Goal: Information Seeking & Learning: Learn about a topic

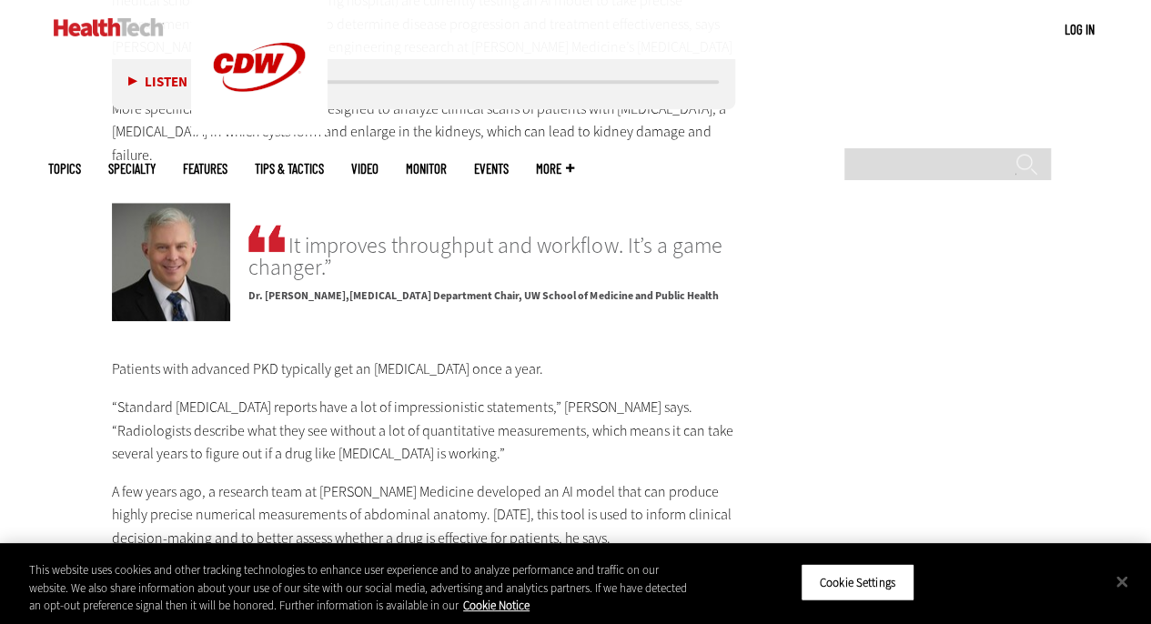
scroll to position [4083, 0]
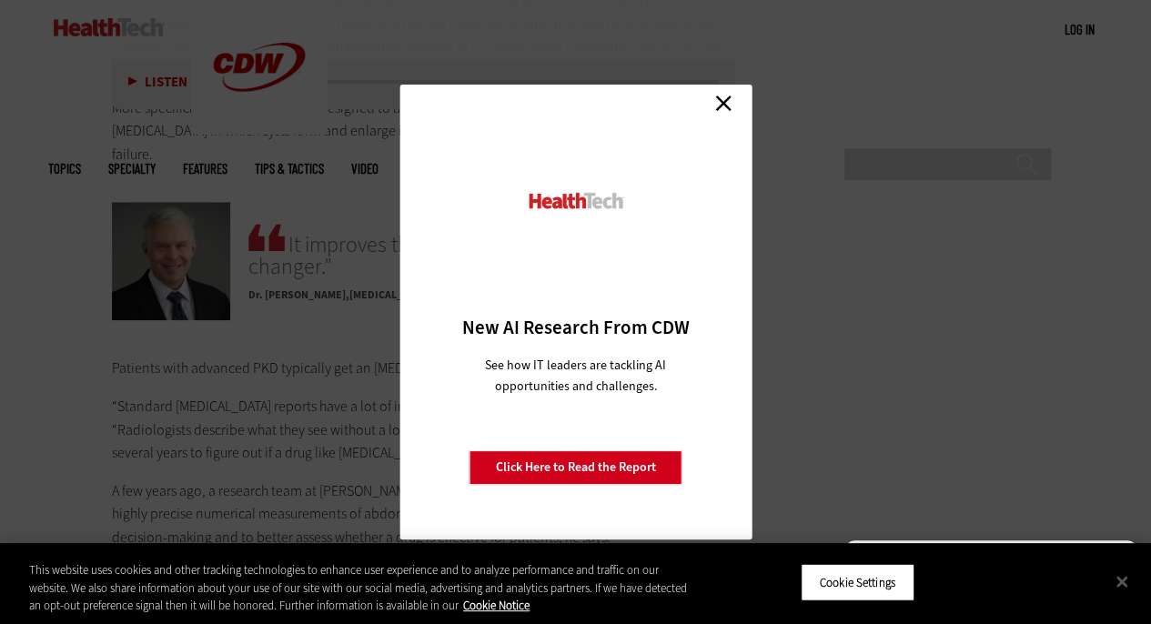
click at [724, 101] on link "Close" at bounding box center [723, 102] width 27 height 27
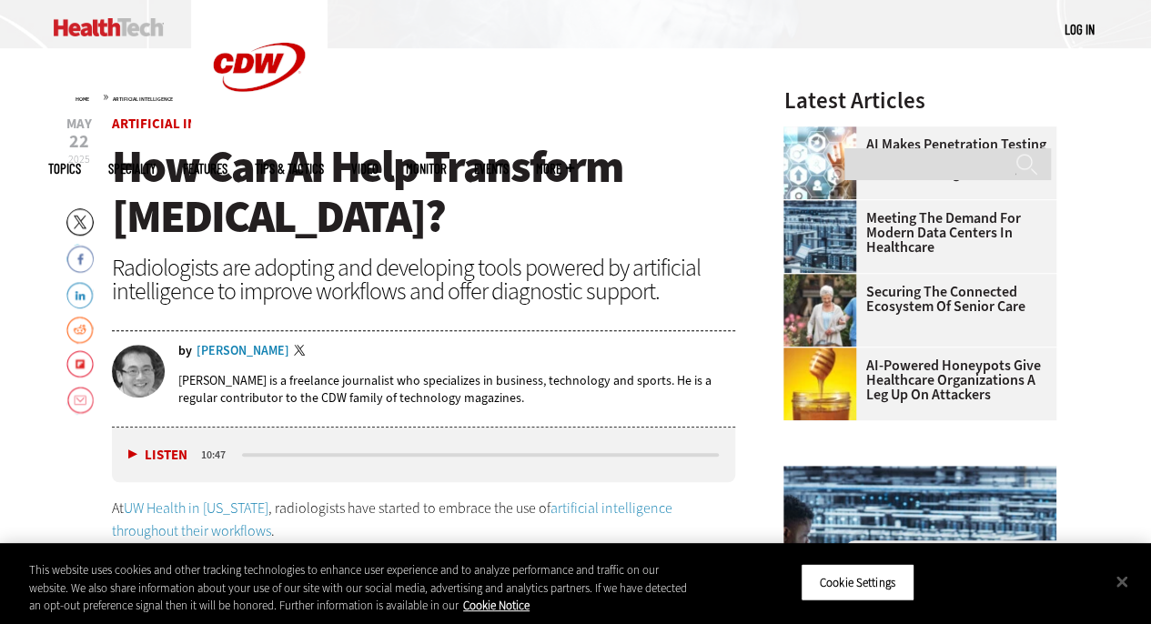
scroll to position [516, 0]
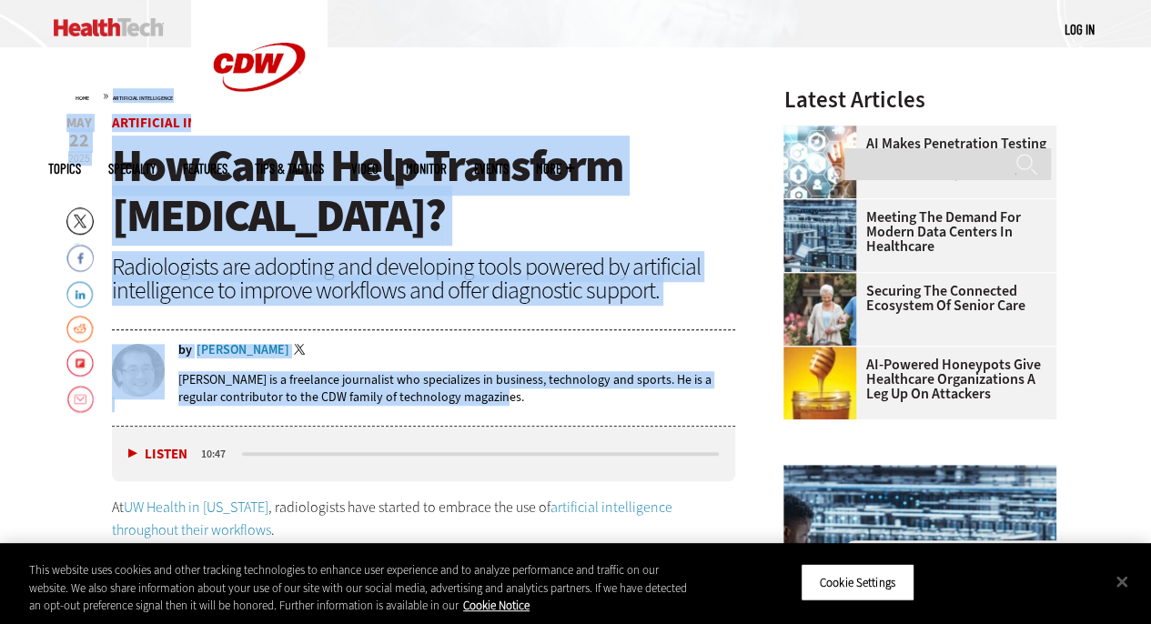
drag, startPoint x: 109, startPoint y: 102, endPoint x: 539, endPoint y: 400, distance: 523.0
copy div "Artificial Intelligence Close New AI Research From CDW See how IT leaders are t…"
click at [675, 166] on h1 "How Can AI Help Transform [MEDICAL_DATA]?" at bounding box center [424, 191] width 624 height 100
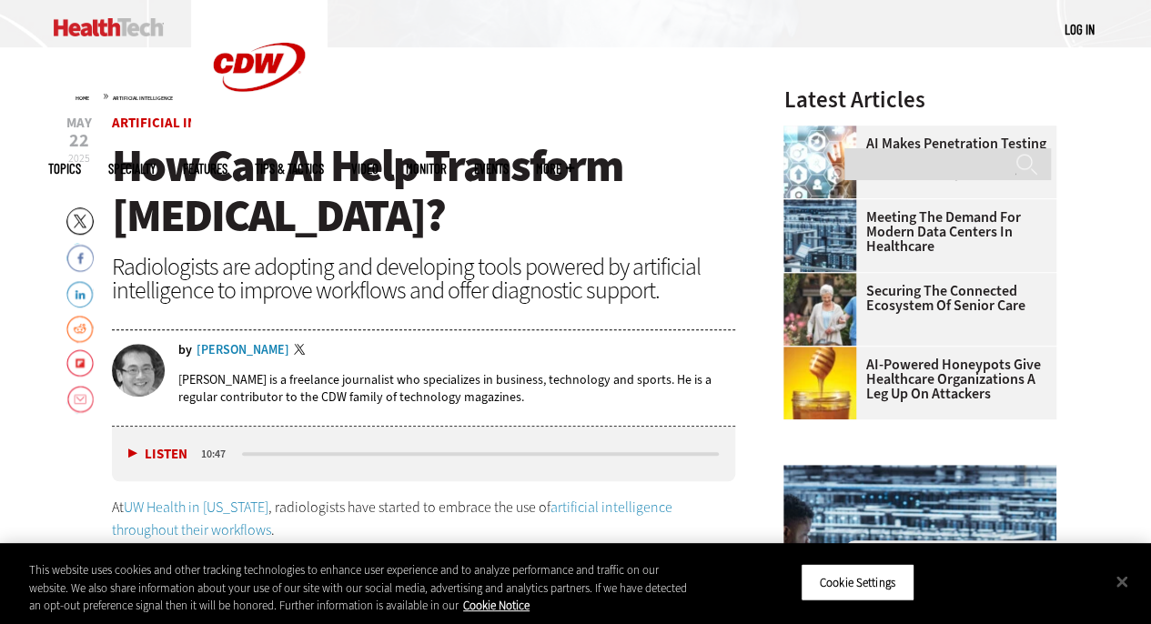
drag, startPoint x: 837, startPoint y: 1, endPoint x: 789, endPoint y: 17, distance: 50.9
click at [789, 17] on div "MENU Log in Mobile menu Topics Artificial Intelligence Cloud Data Analytics Dat…" at bounding box center [575, 29] width 1055 height 59
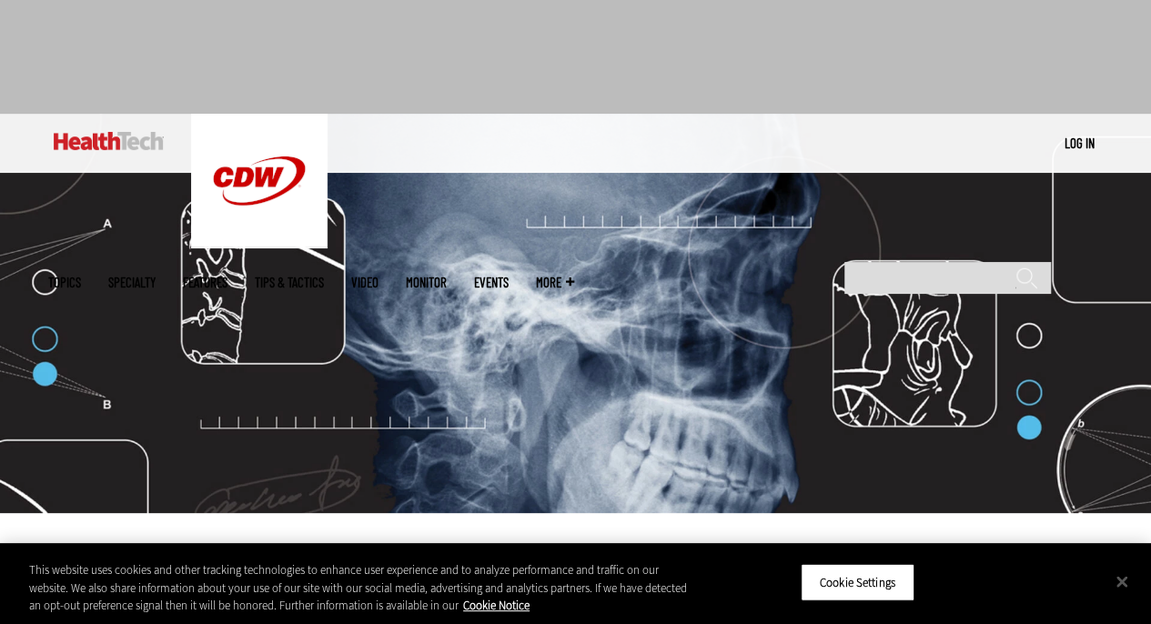
scroll to position [31, 0]
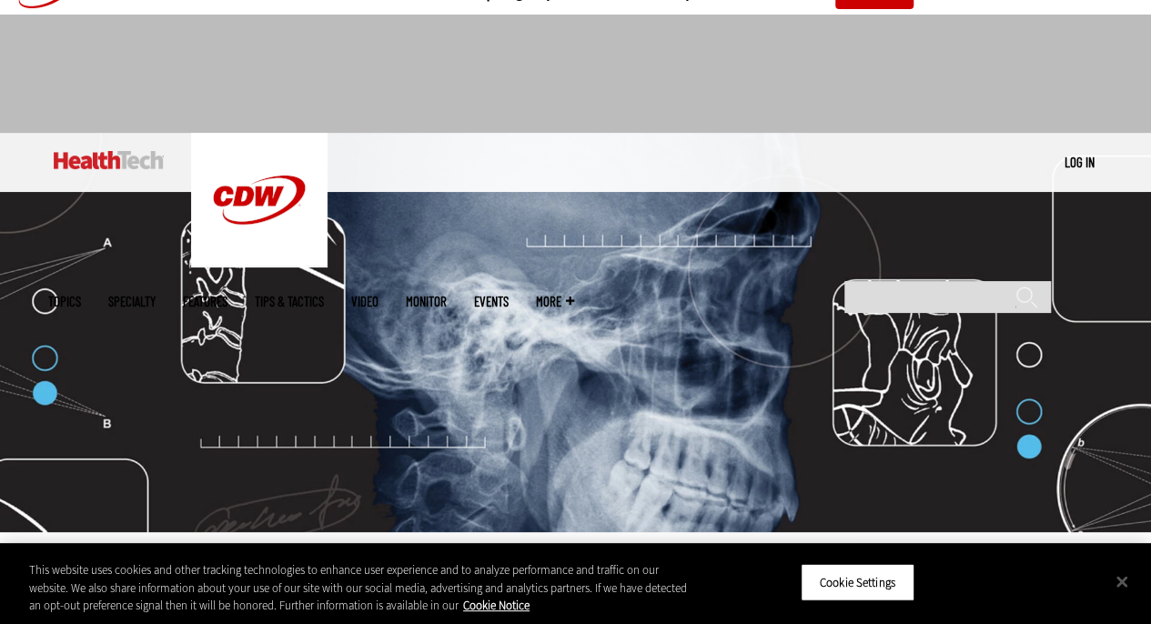
drag, startPoint x: 821, startPoint y: 4, endPoint x: 772, endPoint y: 164, distance: 167.2
click at [772, 164] on div "MENU Log in Mobile menu Topics Artificial Intelligence Cloud Data Analytics Dat…" at bounding box center [575, 162] width 1055 height 59
click at [1108, 110] on div at bounding box center [575, 74] width 1151 height 118
drag, startPoint x: 996, startPoint y: 3, endPoint x: 170, endPoint y: 61, distance: 828.2
click at [170, 61] on div at bounding box center [575, 66] width 1055 height 103
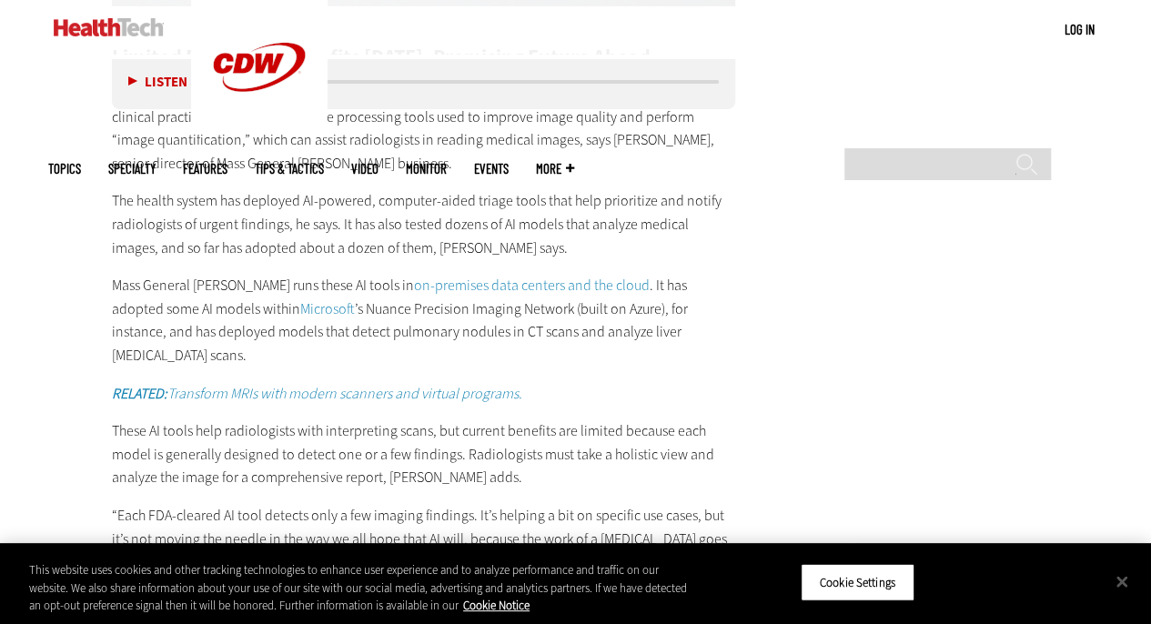
scroll to position [3233, 0]
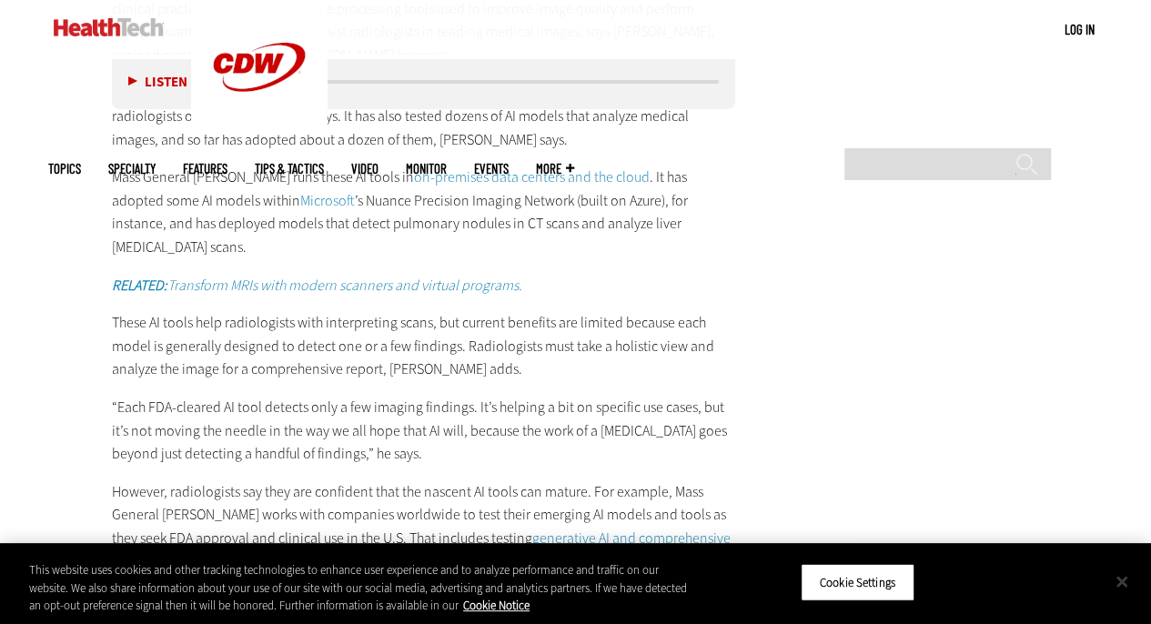
click at [1117, 583] on button "Close" at bounding box center [1122, 581] width 40 height 40
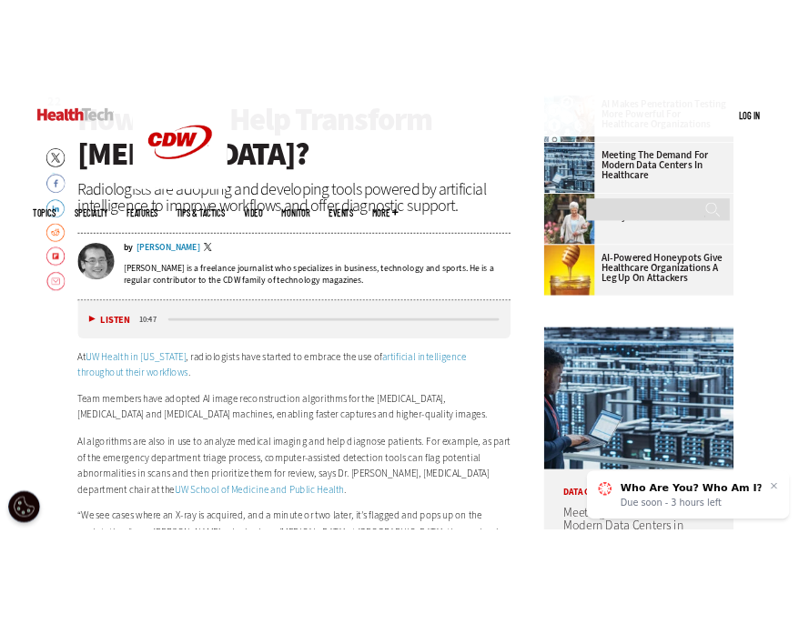
scroll to position [0, 0]
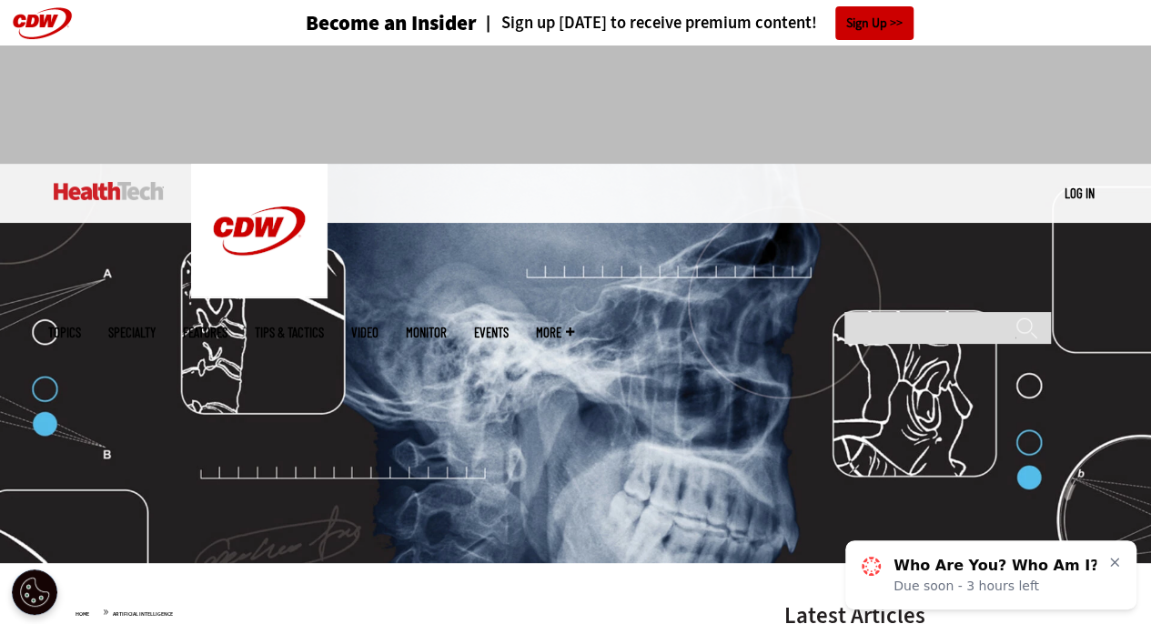
click at [66, 126] on div at bounding box center [575, 96] width 1055 height 103
drag, startPoint x: 240, startPoint y: 4, endPoint x: 178, endPoint y: 104, distance: 117.7
click at [178, 104] on div at bounding box center [575, 96] width 1055 height 103
drag, startPoint x: 136, startPoint y: 0, endPoint x: 45, endPoint y: 109, distance: 142.1
click at [45, 109] on div at bounding box center [575, 104] width 1151 height 118
